Goal: Navigation & Orientation: Find specific page/section

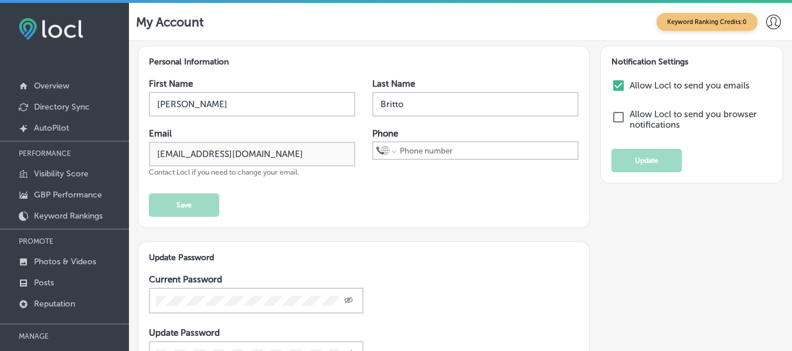
scroll to position [66, 0]
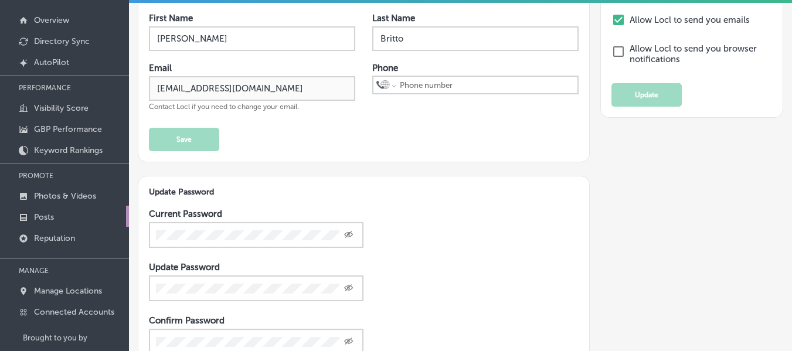
click at [50, 218] on p "Posts" at bounding box center [44, 217] width 20 height 10
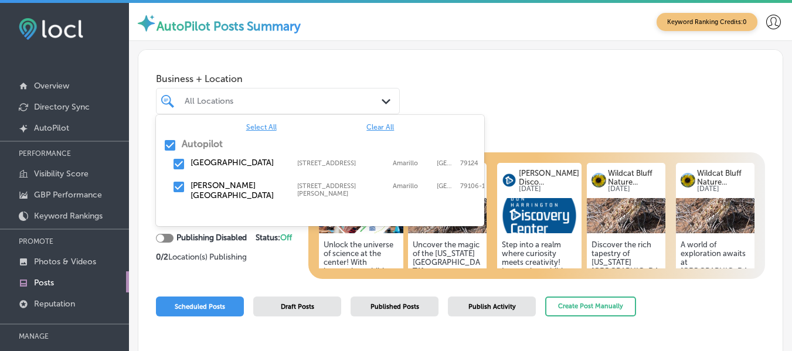
click at [330, 105] on div "All Locations" at bounding box center [284, 101] width 198 height 10
click at [494, 87] on div "Business + Location option [STREET_ADDRESS], 0 of 2. 3 results available. Use U…" at bounding box center [460, 91] width 645 height 83
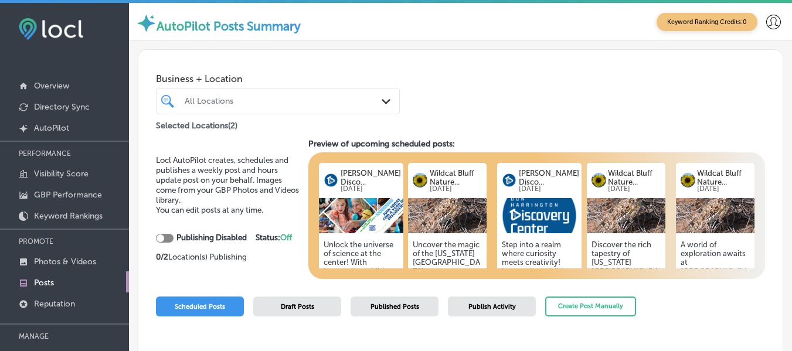
scroll to position [122, 0]
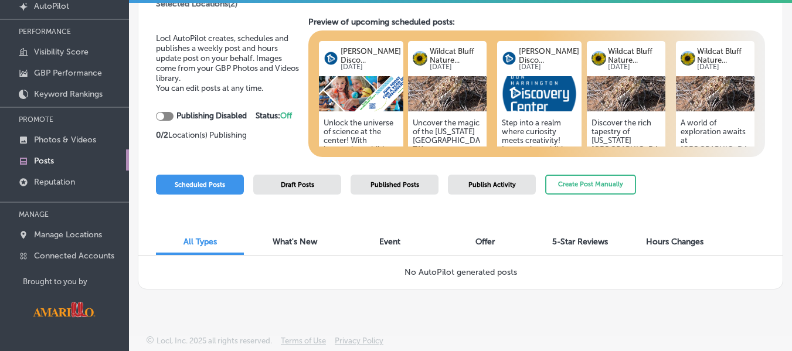
click at [328, 185] on div "Draft Posts" at bounding box center [297, 185] width 88 height 20
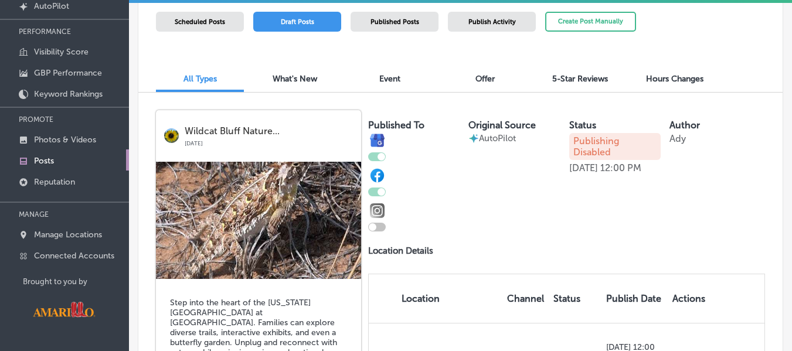
scroll to position [0, 0]
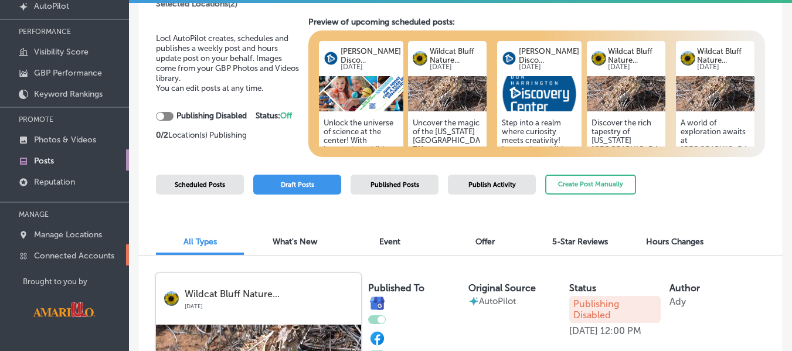
click at [65, 257] on p "Connected Accounts" at bounding box center [74, 256] width 80 height 10
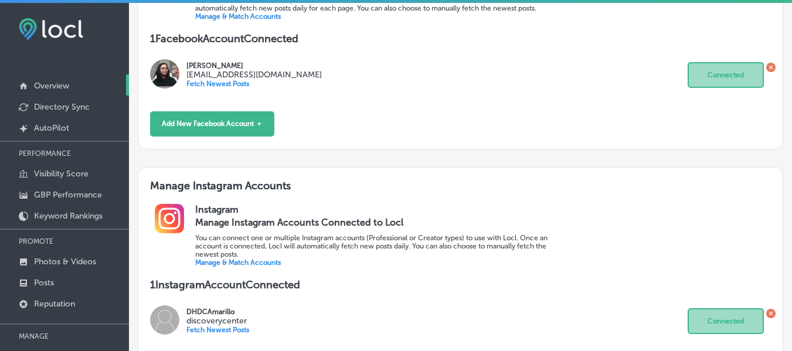
click at [61, 82] on p "Overview" at bounding box center [51, 86] width 35 height 10
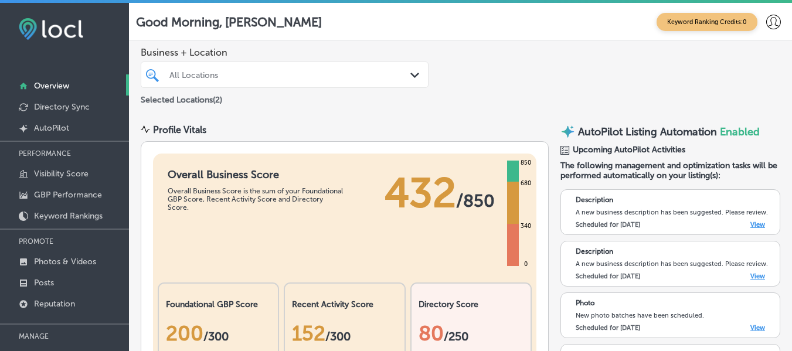
click at [767, 28] on icon at bounding box center [774, 22] width 15 height 15
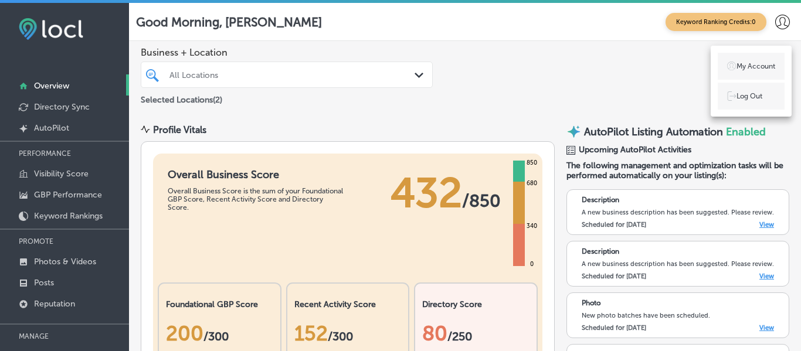
click at [765, 28] on div at bounding box center [400, 175] width 801 height 351
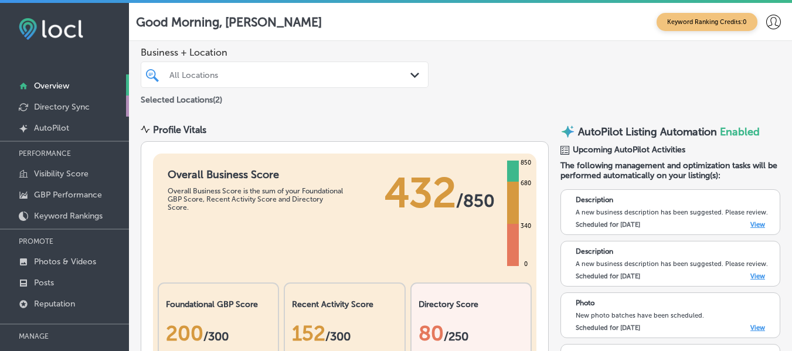
click at [59, 109] on p "Directory Sync" at bounding box center [62, 107] width 56 height 10
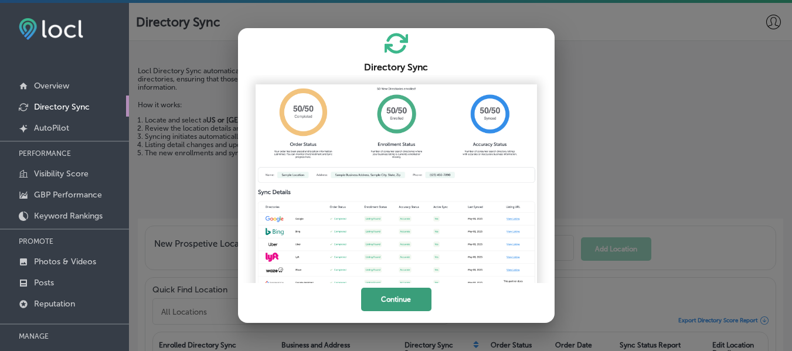
click at [402, 297] on button "Continue" at bounding box center [396, 299] width 70 height 23
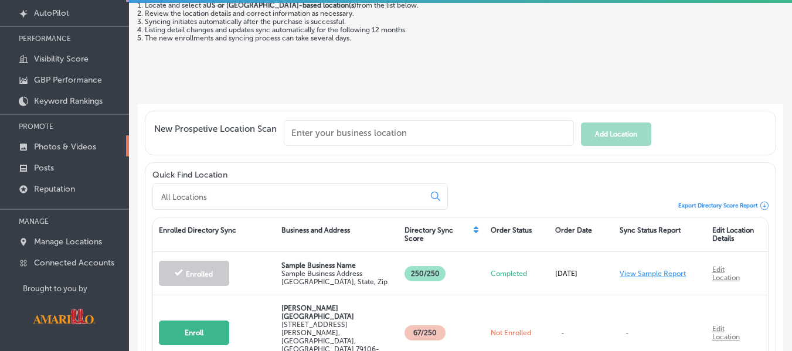
scroll to position [116, 0]
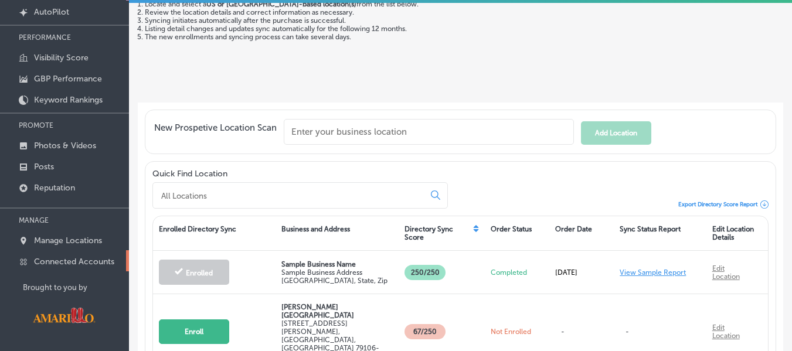
click at [52, 266] on p "Connected Accounts" at bounding box center [74, 262] width 80 height 10
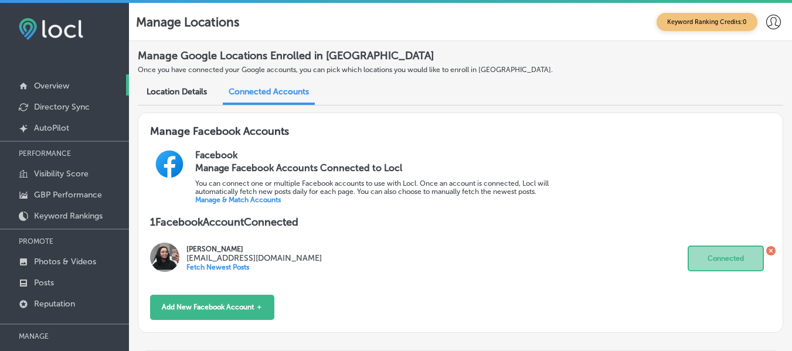
click at [48, 80] on link "Overview" at bounding box center [64, 84] width 129 height 21
